Goal: Task Accomplishment & Management: Use online tool/utility

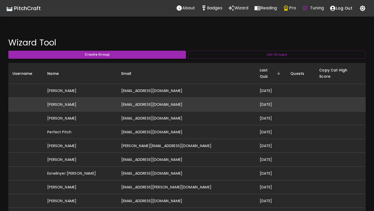
click at [195, 101] on td "[EMAIL_ADDRESS][DOMAIN_NAME]" at bounding box center [186, 105] width 139 height 14
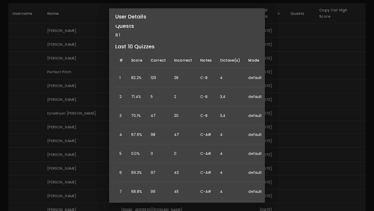
scroll to position [69, 0]
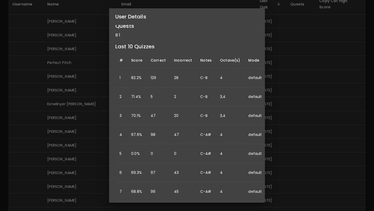
click at [96, 127] on div "User Details Name: Jeff Burton Username: Email: jef.jef@gmail.com Daily Streak:…" at bounding box center [187, 105] width 374 height 211
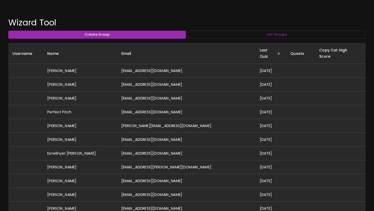
scroll to position [10, 0]
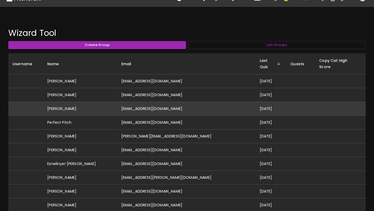
click at [143, 104] on td "[EMAIL_ADDRESS][DOMAIN_NAME]" at bounding box center [186, 109] width 139 height 14
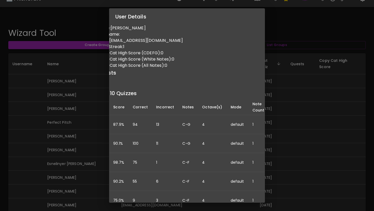
scroll to position [0, 0]
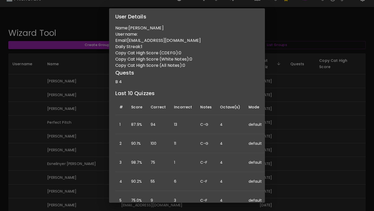
click at [81, 127] on div "User Details Name: Ashley Varian Username: Email: ashleymovold@gmail.com Daily …" at bounding box center [187, 105] width 374 height 211
